Goal: Task Accomplishment & Management: Use online tool/utility

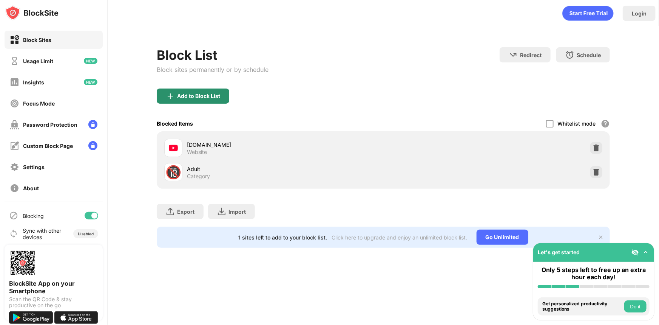
click at [192, 96] on div "Add to Block List" at bounding box center [198, 96] width 43 height 6
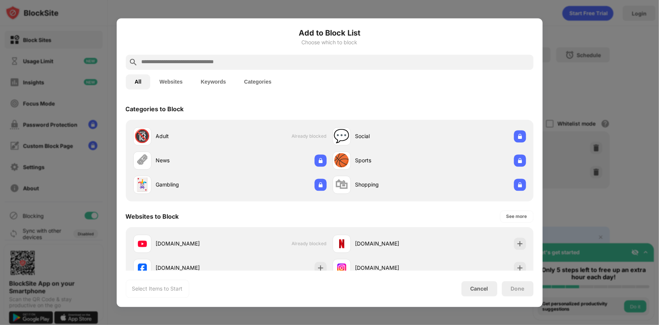
click at [210, 56] on div at bounding box center [330, 61] width 408 height 15
drag, startPoint x: 247, startPoint y: 59, endPoint x: 252, endPoint y: 56, distance: 5.7
click at [247, 59] on input "text" at bounding box center [336, 61] width 390 height 9
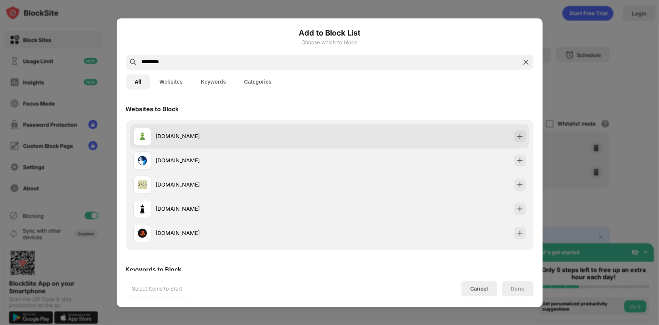
type input "*********"
click at [516, 134] on img at bounding box center [520, 136] width 8 height 8
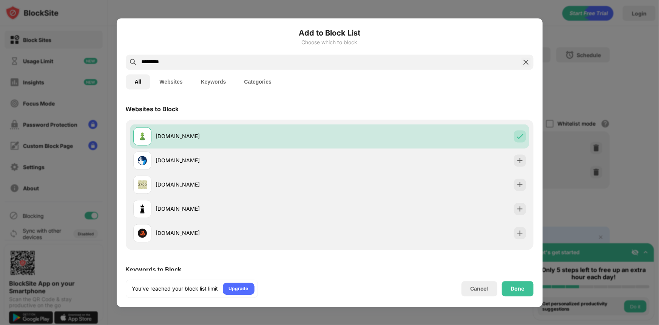
click at [515, 288] on div "Done" at bounding box center [518, 288] width 14 height 6
